Goal: Find contact information: Obtain details needed to contact an individual or organization

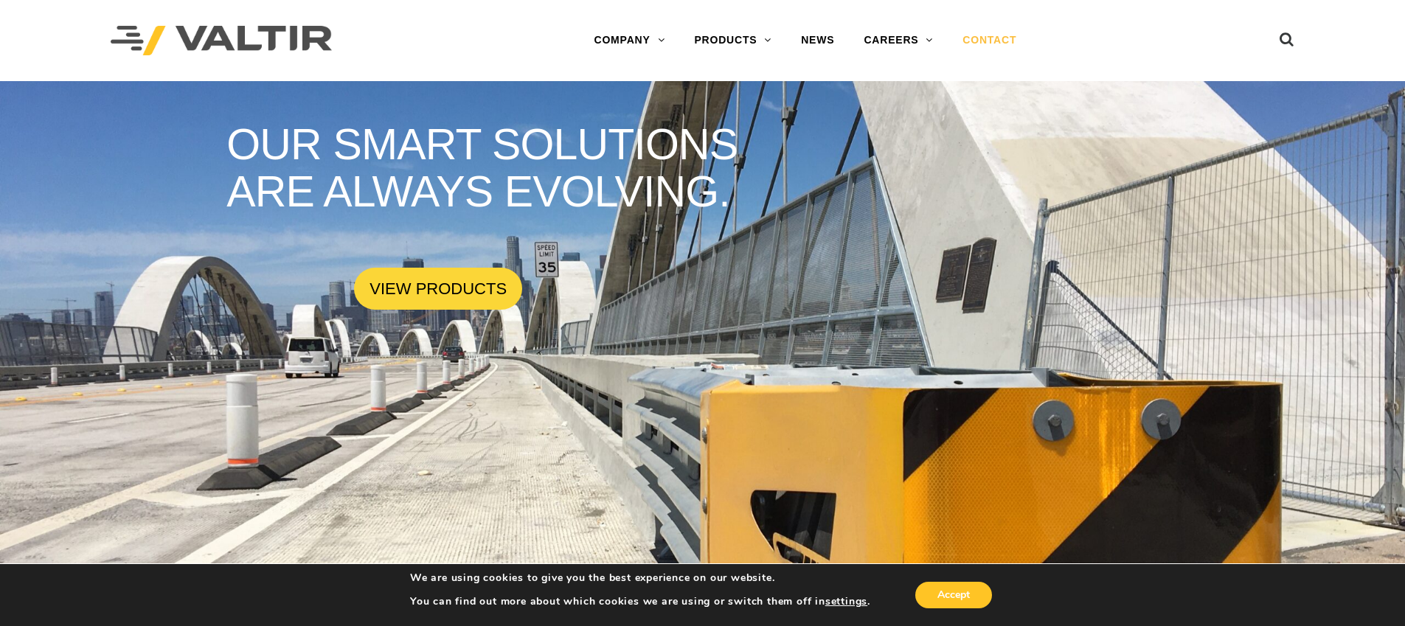
click at [999, 43] on link "CONTACT" at bounding box center [989, 41] width 83 height 30
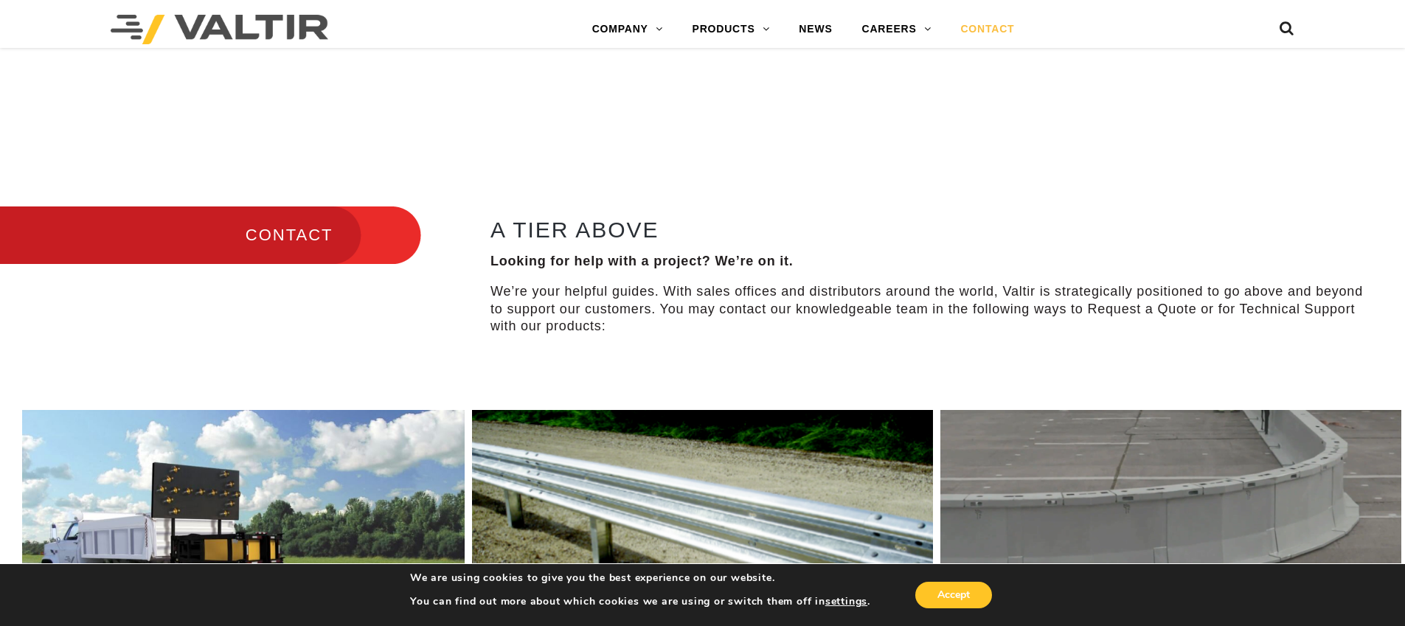
scroll to position [209, 0]
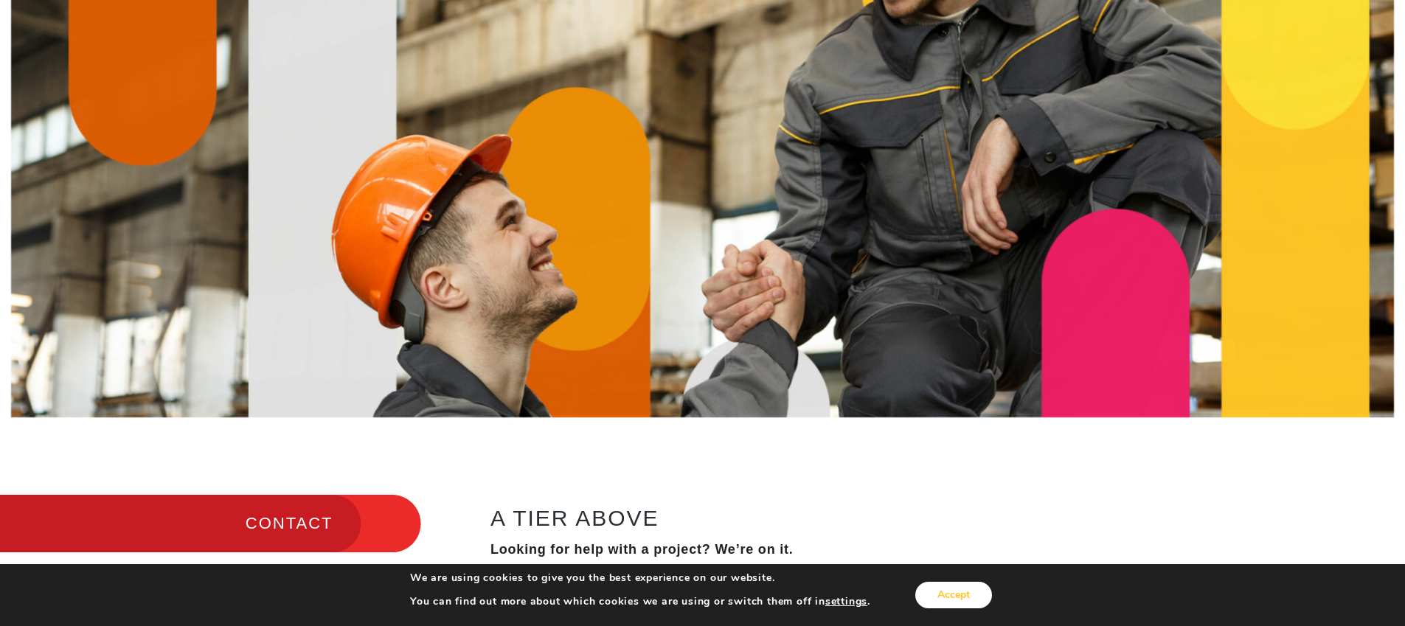
click at [963, 597] on button "Accept" at bounding box center [953, 595] width 77 height 27
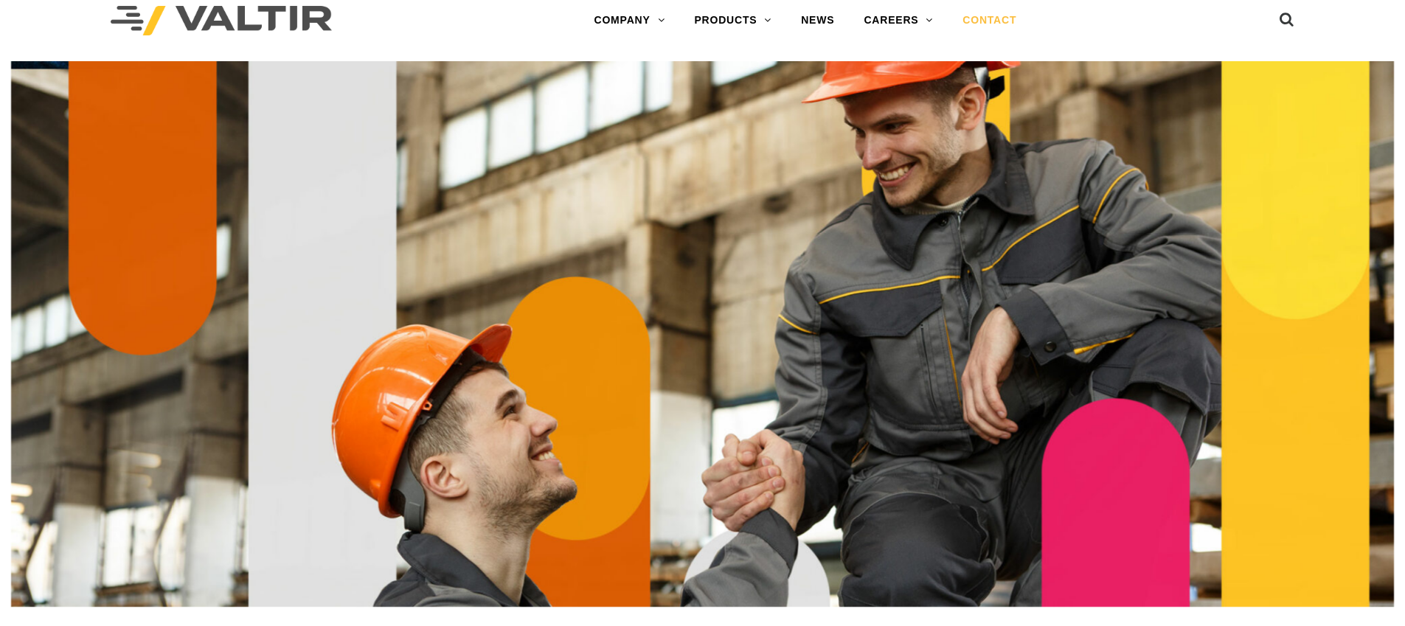
scroll to position [0, 0]
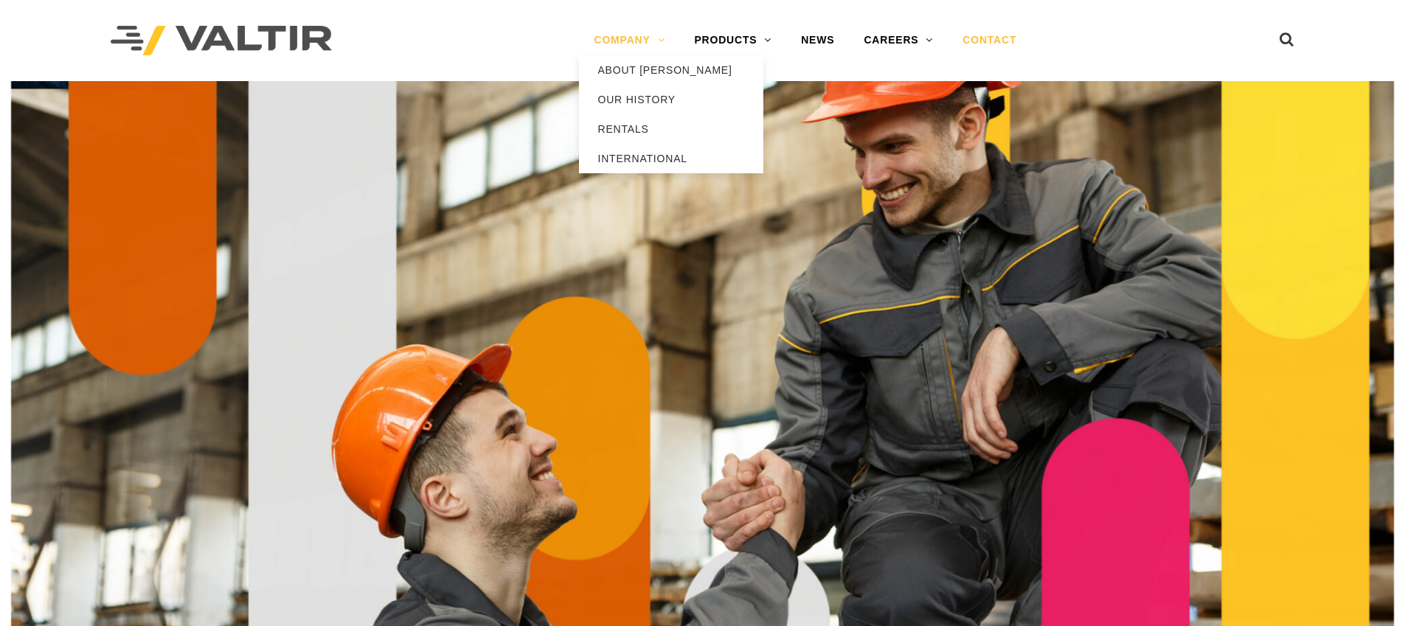
click at [634, 41] on link "COMPANY" at bounding box center [629, 41] width 100 height 30
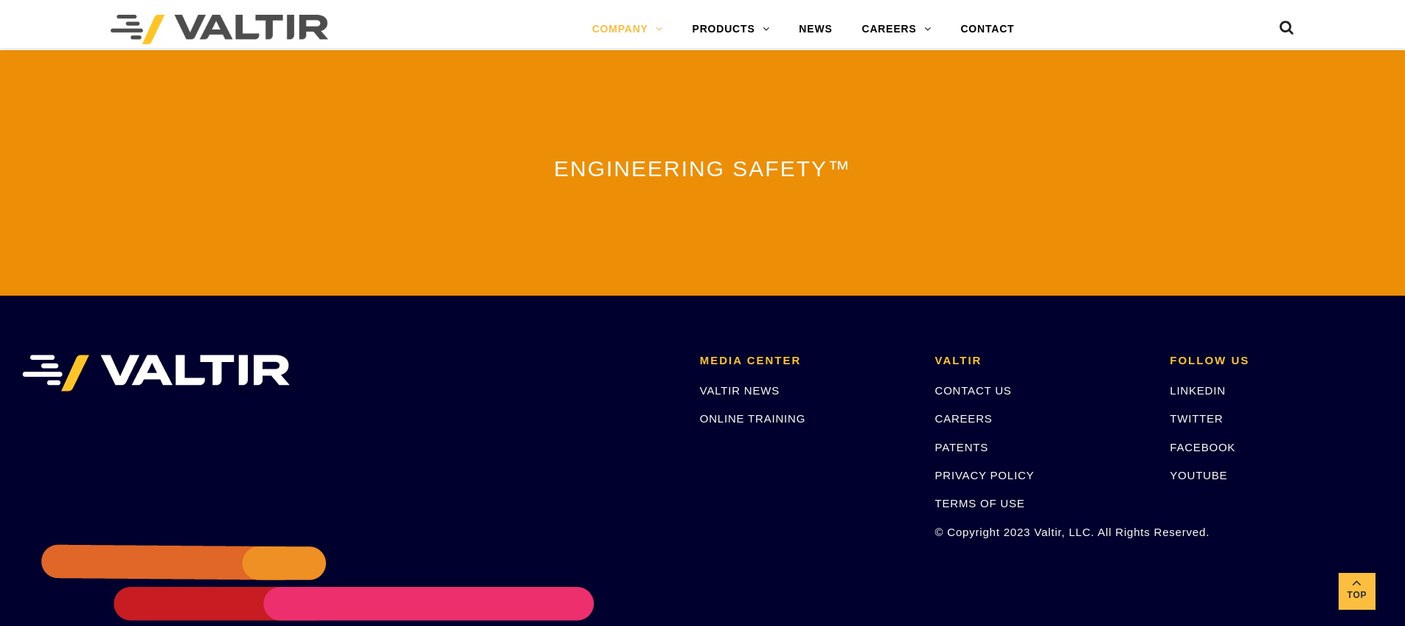
scroll to position [3226, 0]
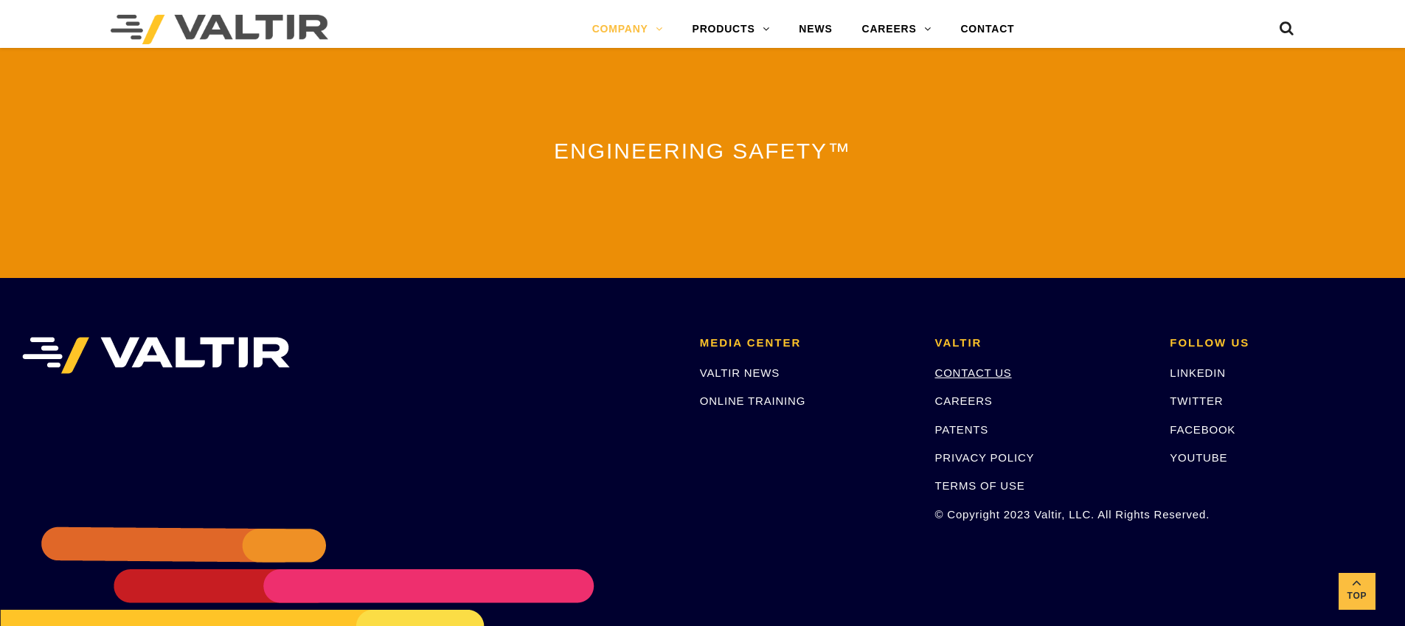
click at [981, 367] on link "CONTACT US" at bounding box center [973, 373] width 77 height 13
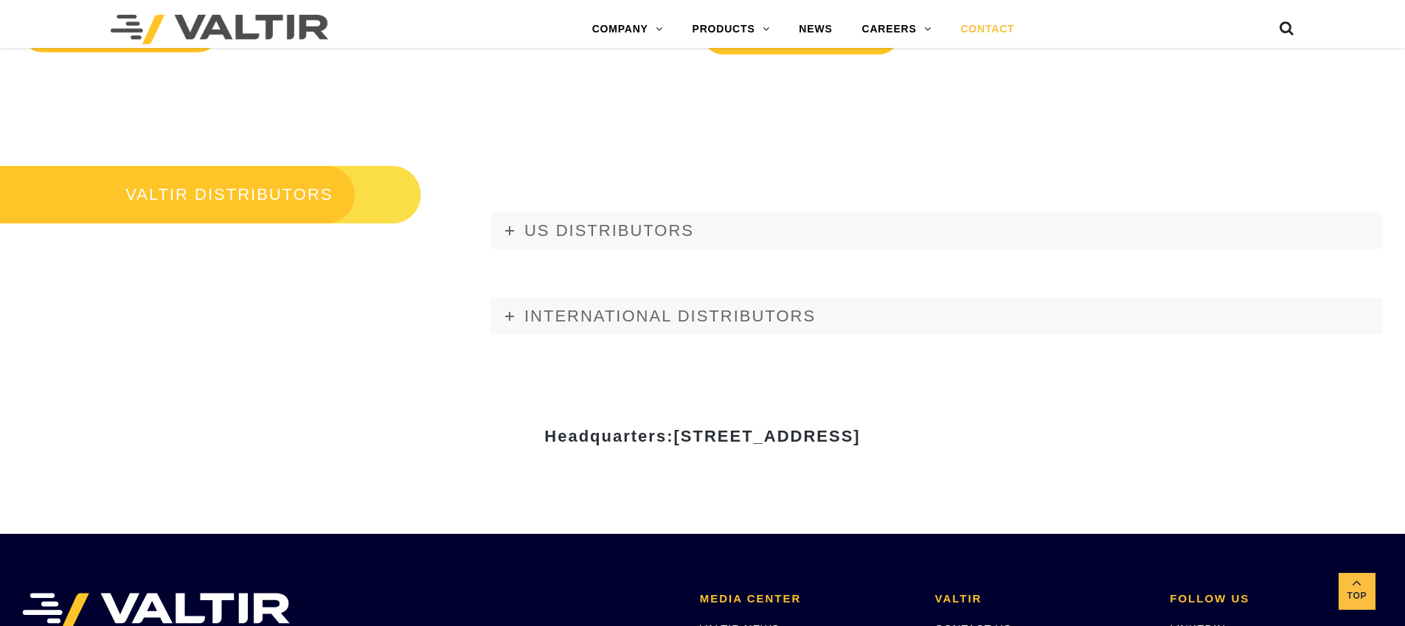
scroll to position [1756, 0]
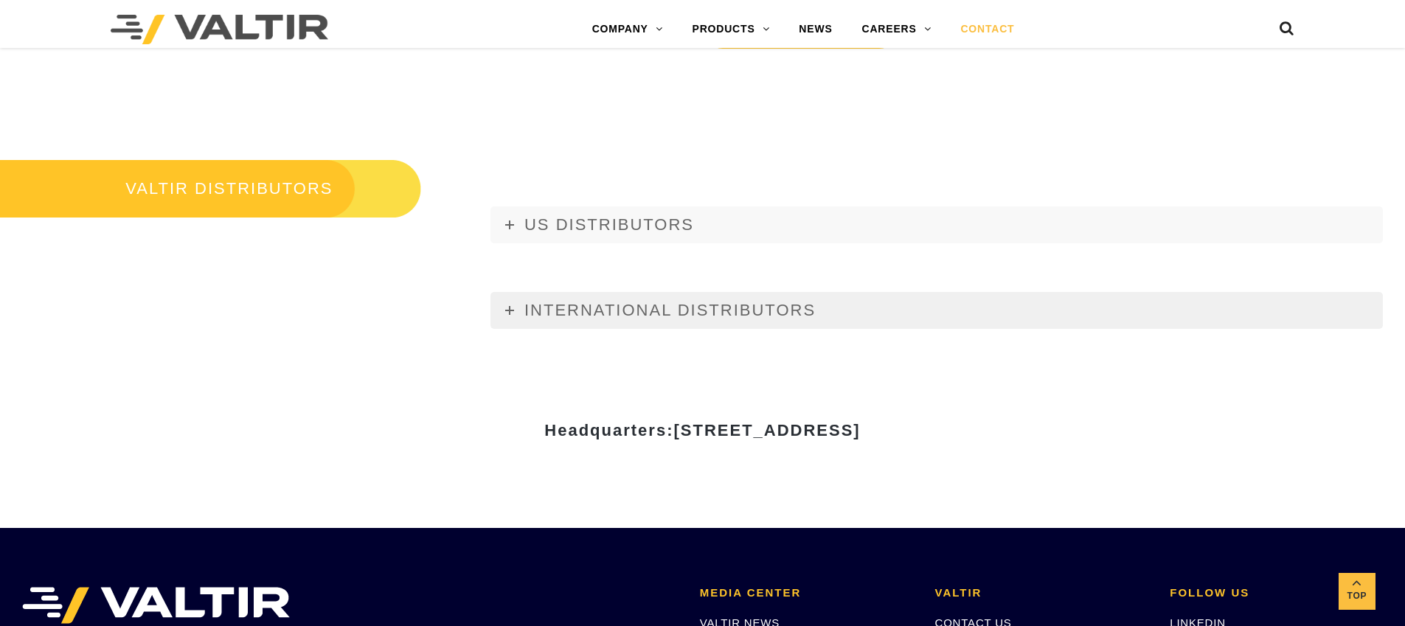
click at [517, 310] on link "INTERNATIONAL DISTRIBUTORS" at bounding box center [936, 310] width 892 height 37
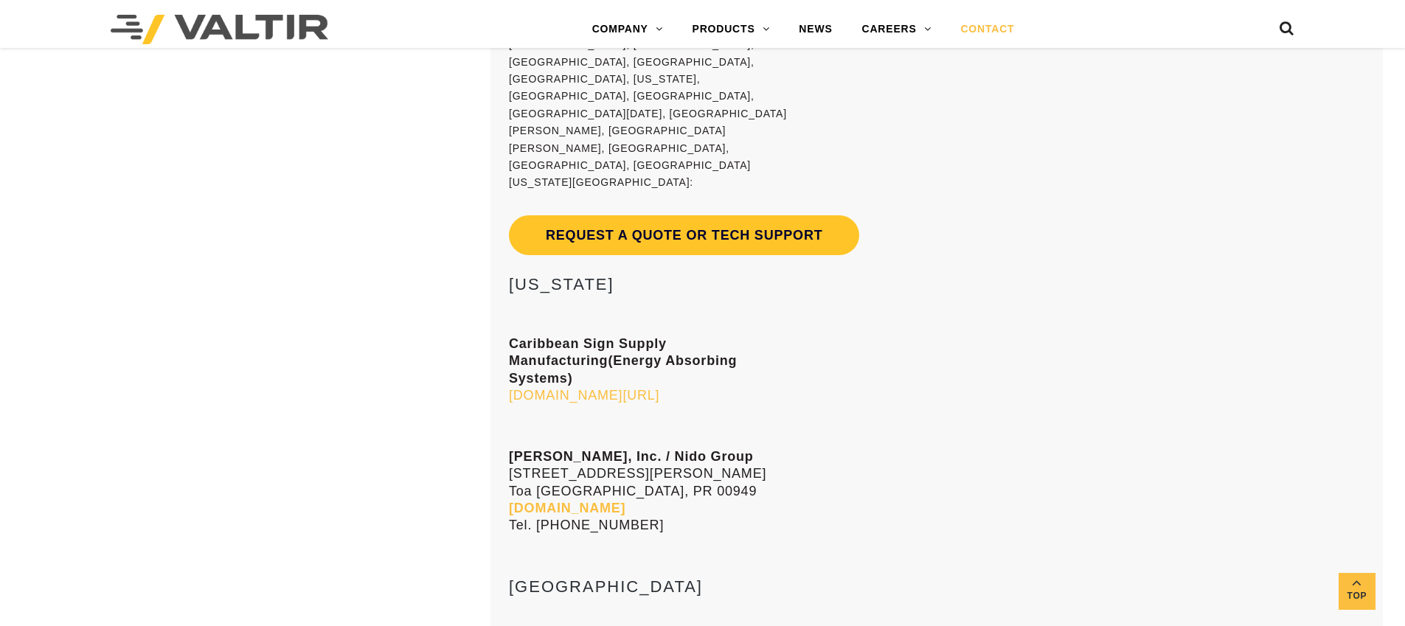
scroll to position [7219, 0]
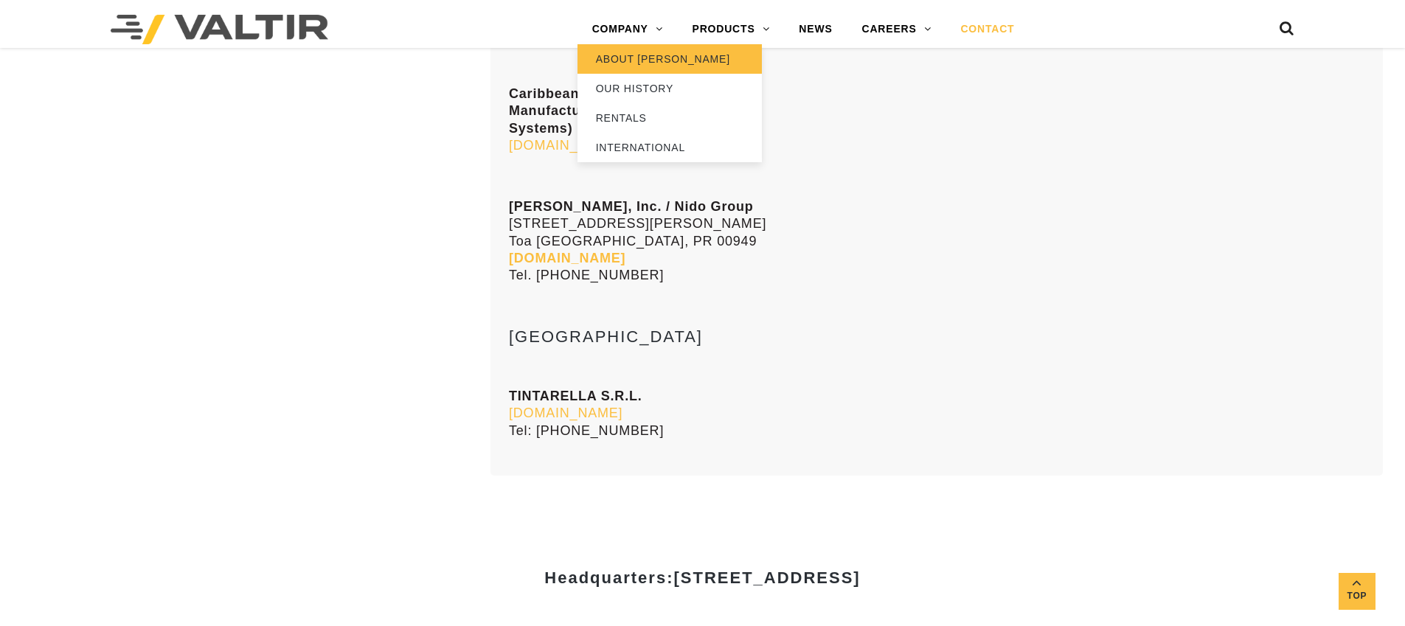
click at [622, 60] on link "ABOUT [PERSON_NAME]" at bounding box center [670, 59] width 184 height 30
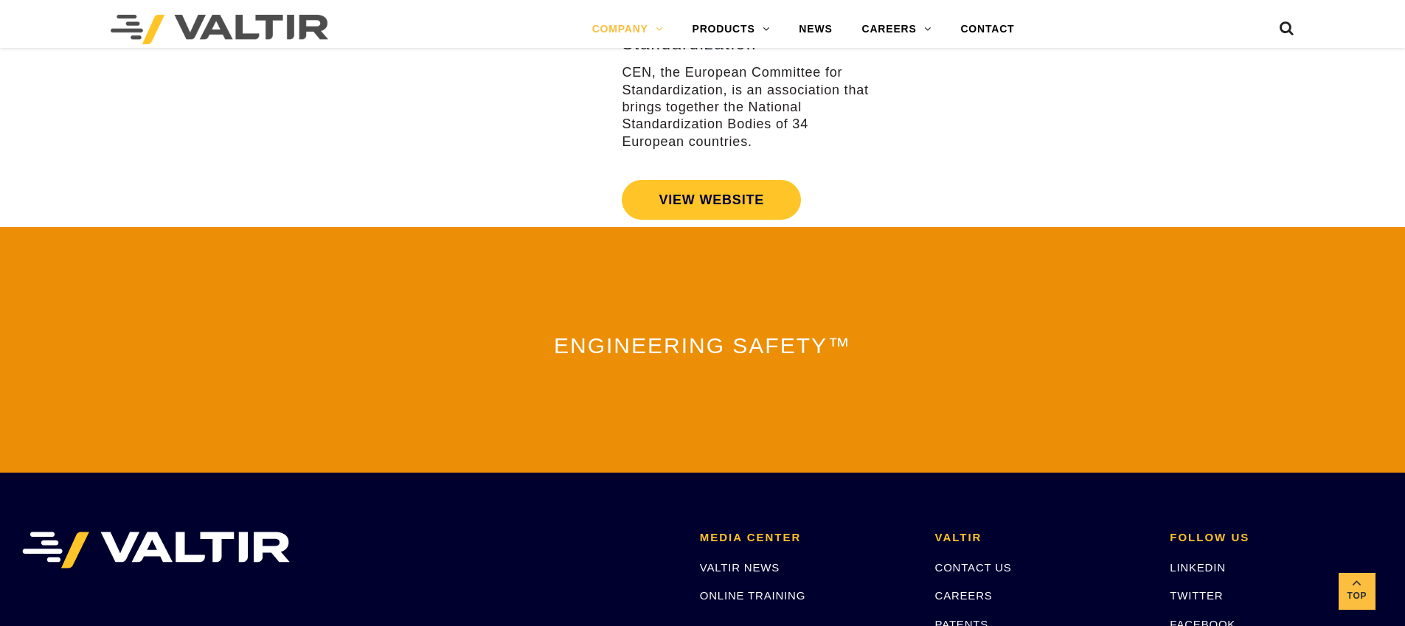
scroll to position [2903, 0]
